Goal: Task Accomplishment & Management: Manage account settings

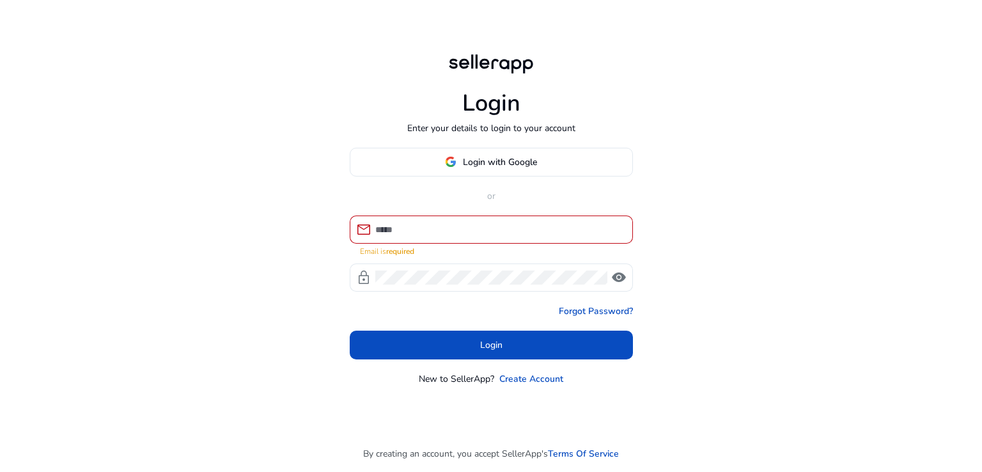
click at [416, 244] on div at bounding box center [498, 229] width 247 height 28
click at [421, 231] on input at bounding box center [498, 229] width 247 height 14
click at [422, 230] on input at bounding box center [498, 229] width 247 height 14
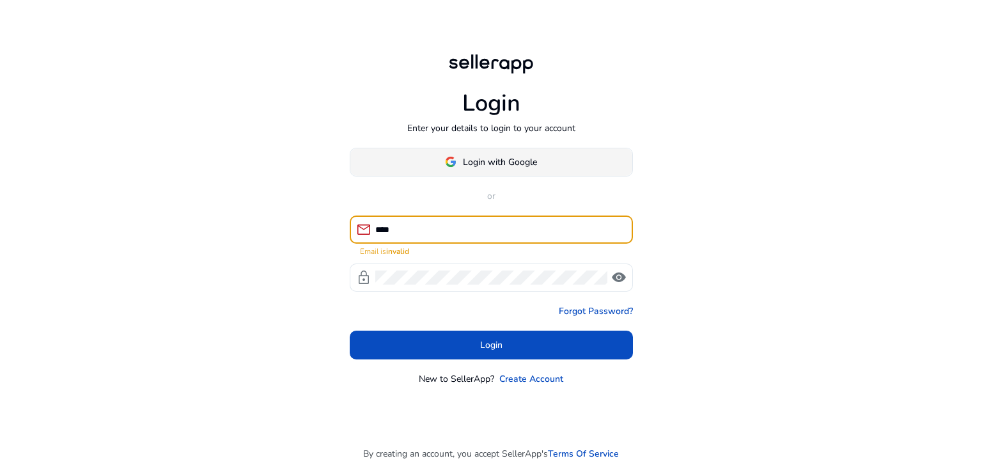
type input "****"
click at [480, 160] on span "Login with Google" at bounding box center [500, 161] width 74 height 13
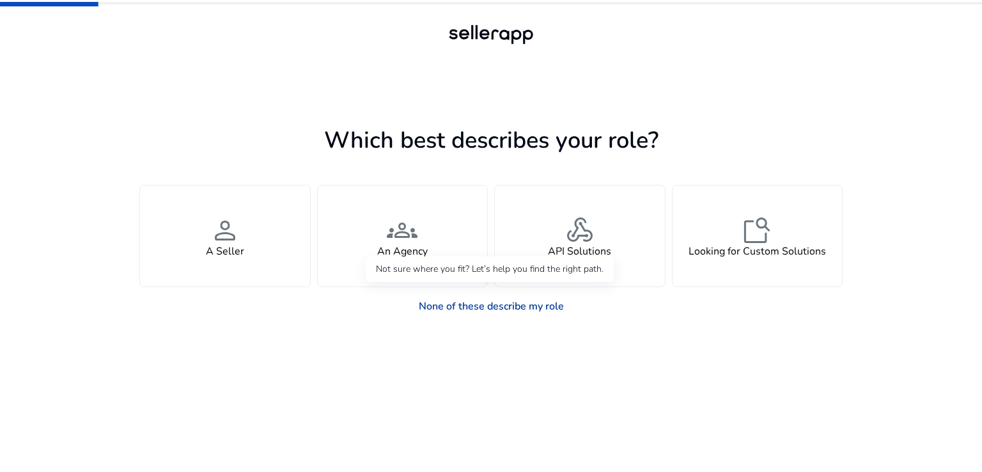
click at [499, 311] on link "None of these describe my role" at bounding box center [491, 306] width 166 height 26
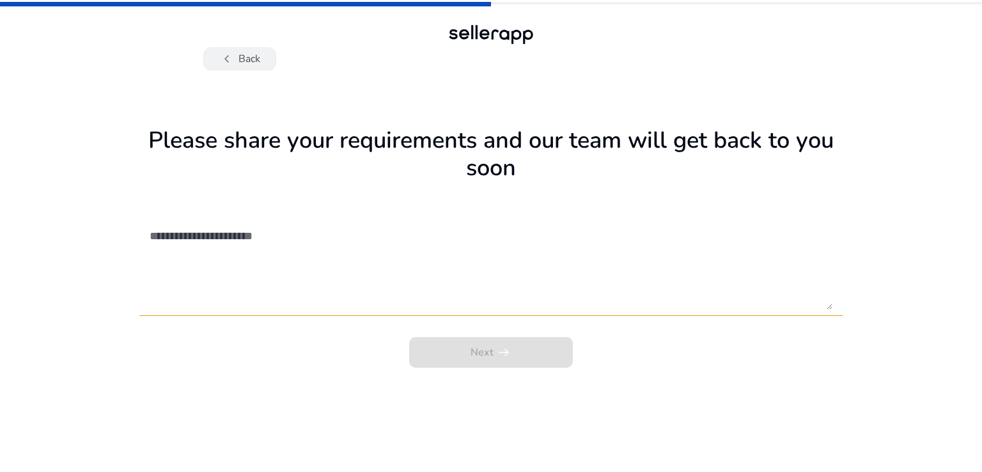
click at [228, 65] on span "chevron_left" at bounding box center [226, 58] width 15 height 15
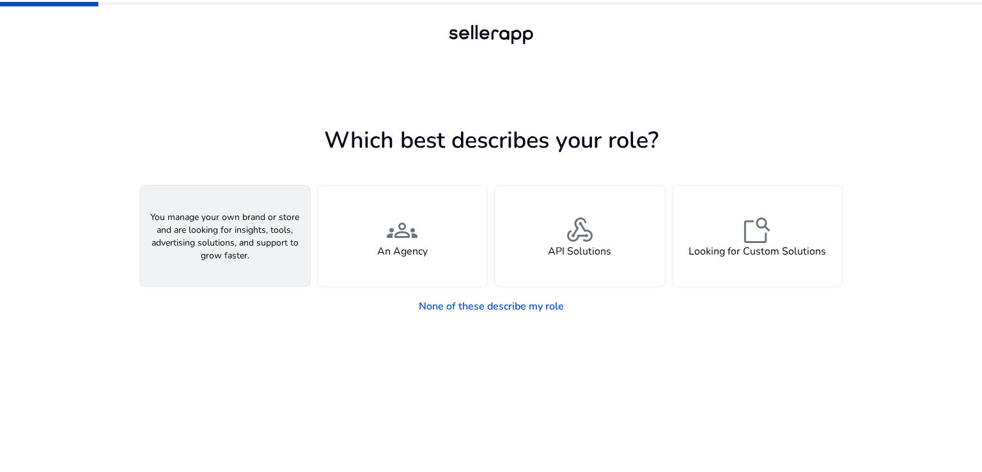
drag, startPoint x: 358, startPoint y: 112, endPoint x: 228, endPoint y: 221, distance: 169.7
click at [228, 221] on span "person" at bounding box center [225, 230] width 31 height 31
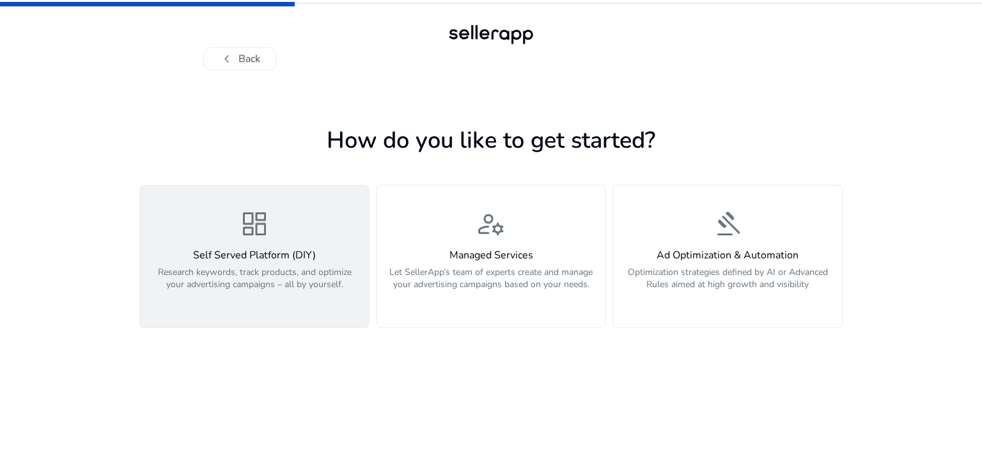
click at [253, 259] on h4 "Self Served Platform (DIY)" at bounding box center [254, 255] width 213 height 12
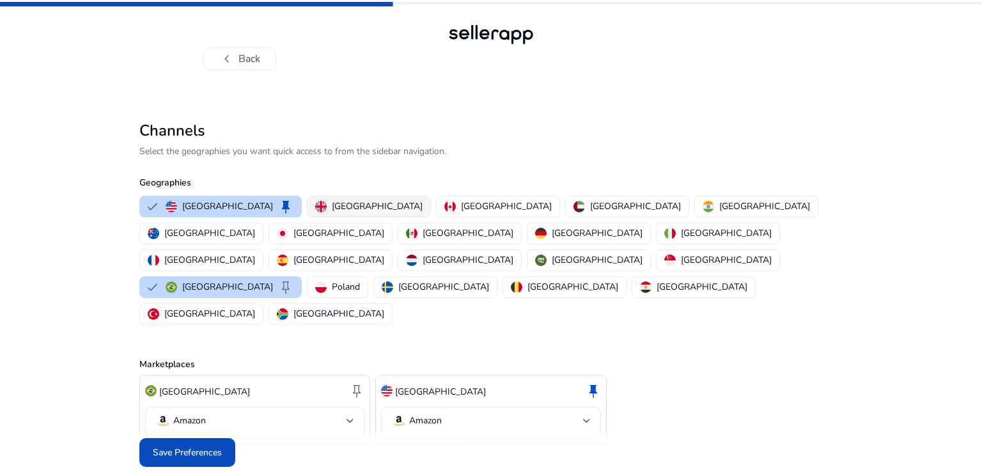
click at [332, 208] on p "[GEOGRAPHIC_DATA]" at bounding box center [377, 205] width 91 height 13
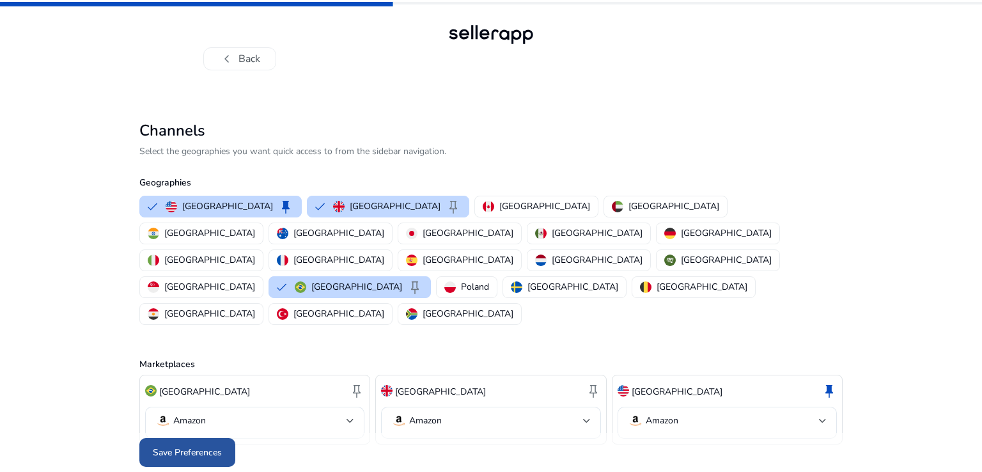
click at [212, 445] on span "Save Preferences" at bounding box center [187, 451] width 69 height 13
